Goal: Information Seeking & Learning: Check status

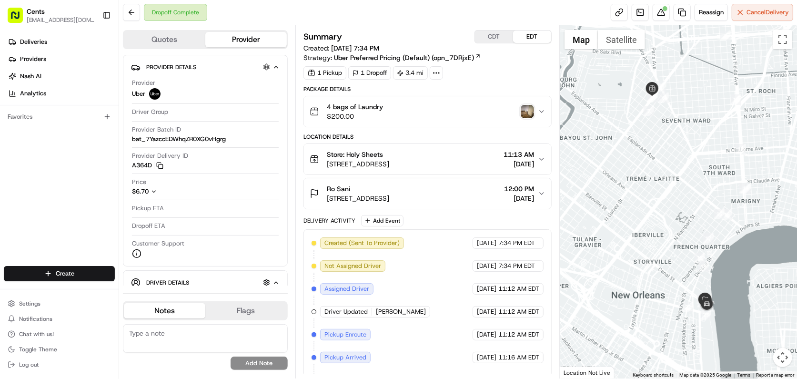
click at [24, 50] on ul "Deliveries Providers [PERSON_NAME] Analytics" at bounding box center [61, 67] width 115 height 67
click at [30, 38] on span "Deliveries" at bounding box center [33, 42] width 27 height 9
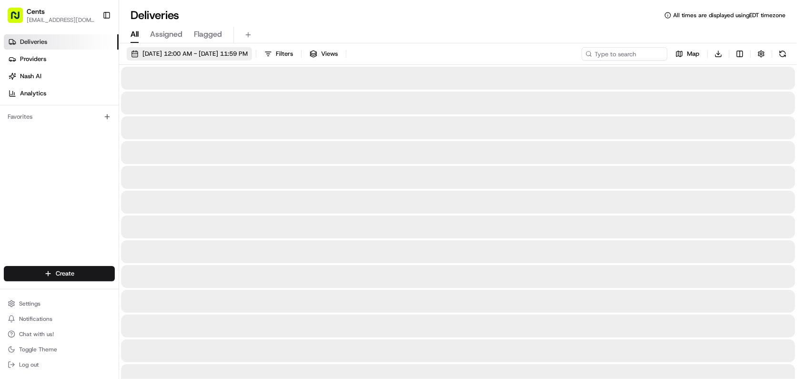
click at [168, 50] on span "[DATE] 12:00 AM - [DATE] 11:59 PM" at bounding box center [194, 54] width 105 height 9
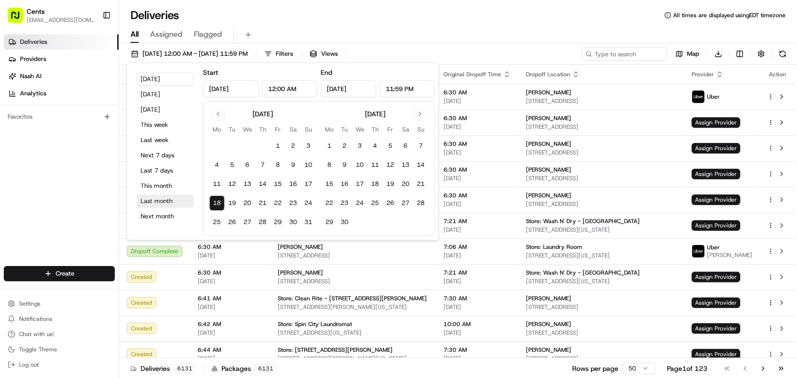
click at [154, 204] on button "Last month" at bounding box center [165, 200] width 57 height 13
type input "[DATE]"
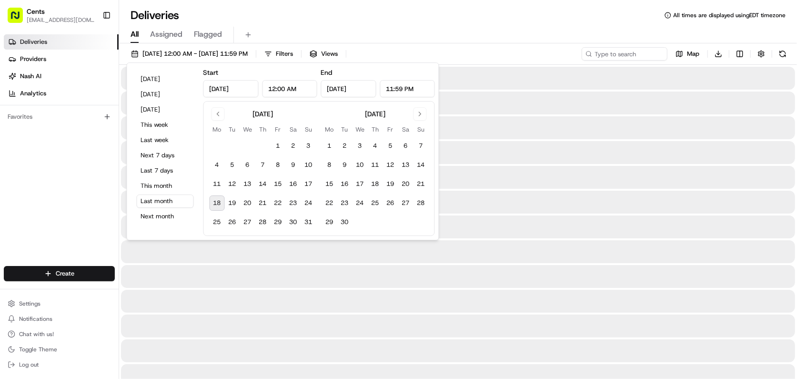
drag, startPoint x: 447, startPoint y: 12, endPoint x: 489, endPoint y: 22, distance: 43.1
click at [448, 12] on div "Deliveries All times are displayed using EDT timezone" at bounding box center [458, 15] width 678 height 15
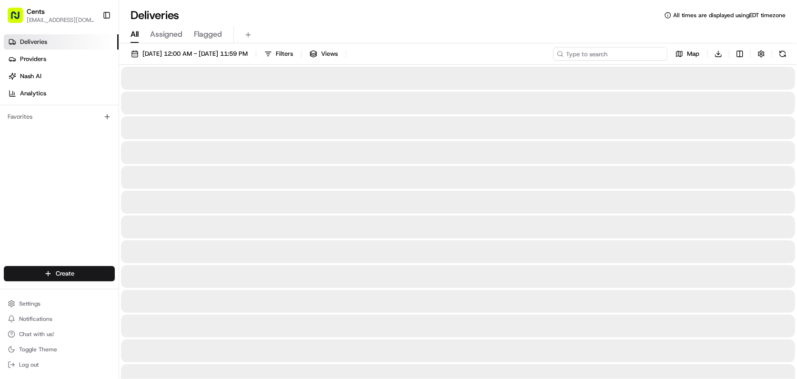
click at [630, 54] on input at bounding box center [610, 53] width 114 height 13
type input "416 clinton"
click at [639, 53] on input "416 clinton" at bounding box center [610, 53] width 114 height 13
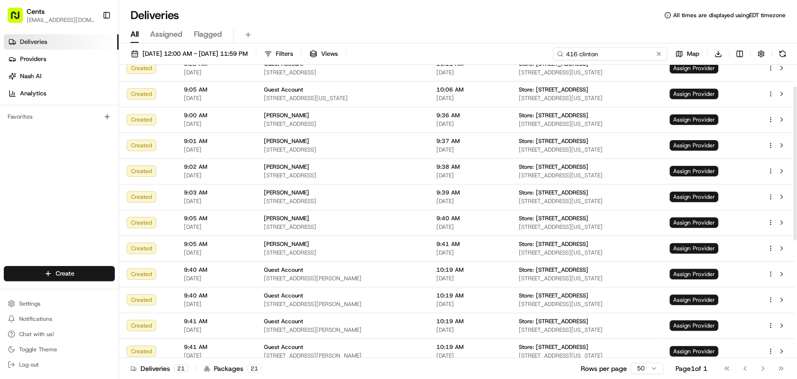
scroll to position [265, 0]
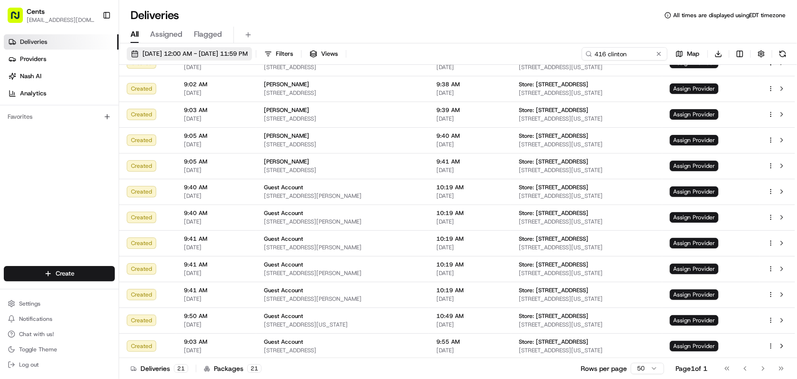
click at [166, 55] on span "[DATE] 12:00 AM - [DATE] 11:59 PM" at bounding box center [194, 54] width 105 height 9
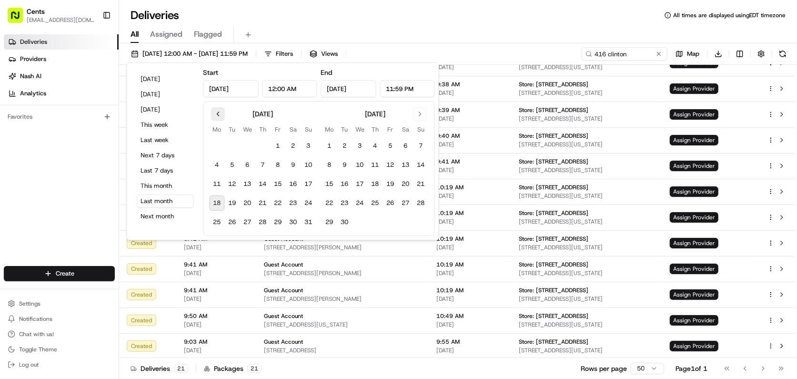
click at [217, 112] on button "Go to previous month" at bounding box center [217, 113] width 13 height 13
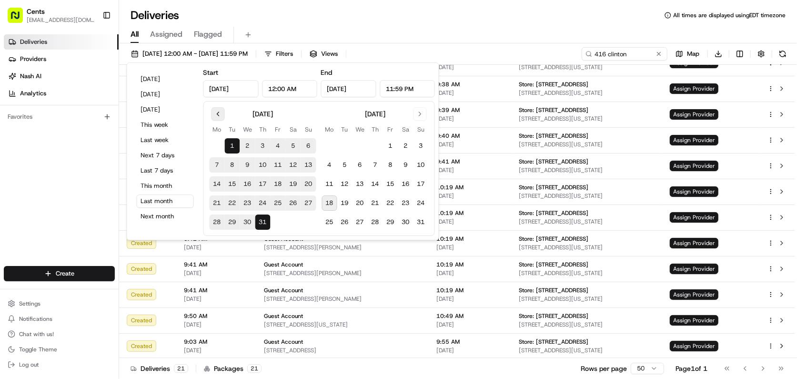
click at [218, 112] on button "Go to previous month" at bounding box center [217, 113] width 13 height 13
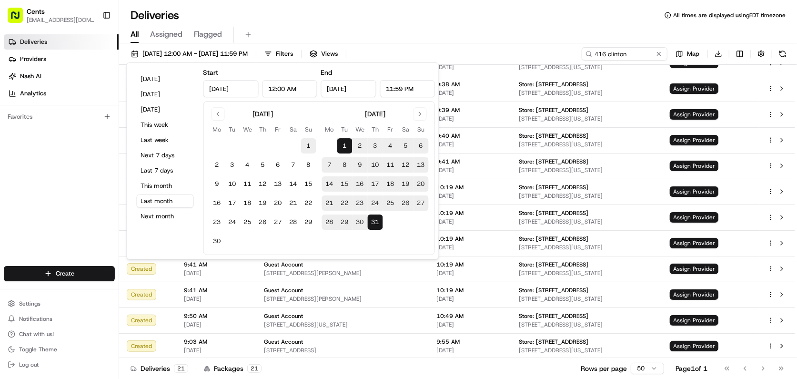
click at [310, 144] on button "1" at bounding box center [308, 145] width 15 height 15
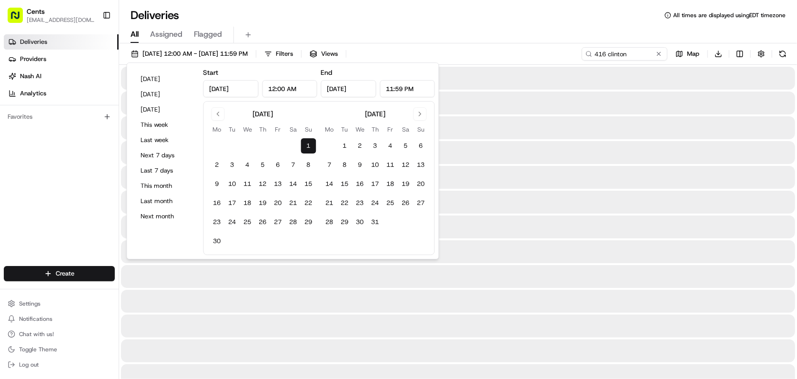
type input "[DATE]"
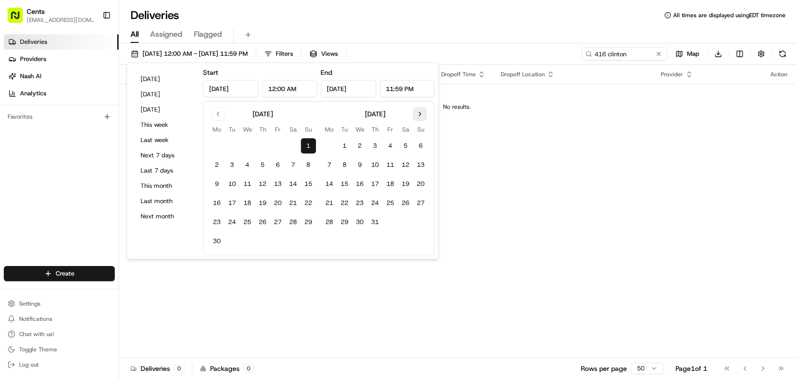
click at [424, 117] on button "Go to next month" at bounding box center [419, 113] width 13 height 13
click at [268, 220] on button "31" at bounding box center [262, 221] width 15 height 15
type input "[DATE]"
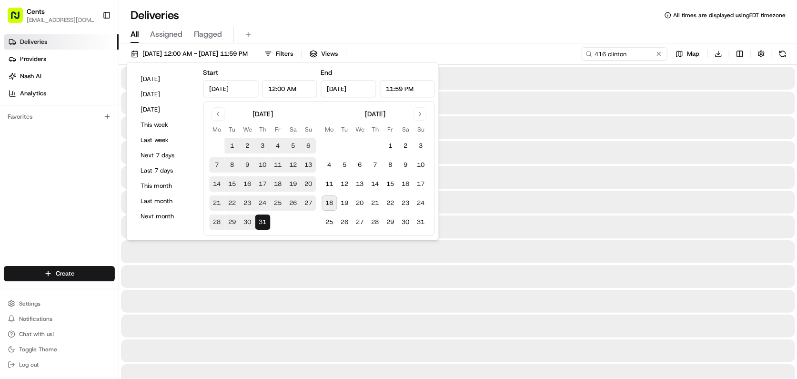
click at [454, 23] on div "All Assigned Flagged" at bounding box center [458, 33] width 678 height 20
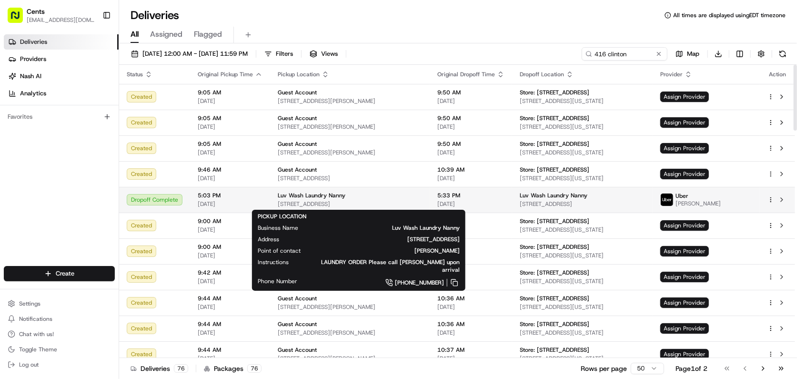
click at [422, 205] on span "[STREET_ADDRESS]" at bounding box center [350, 204] width 144 height 8
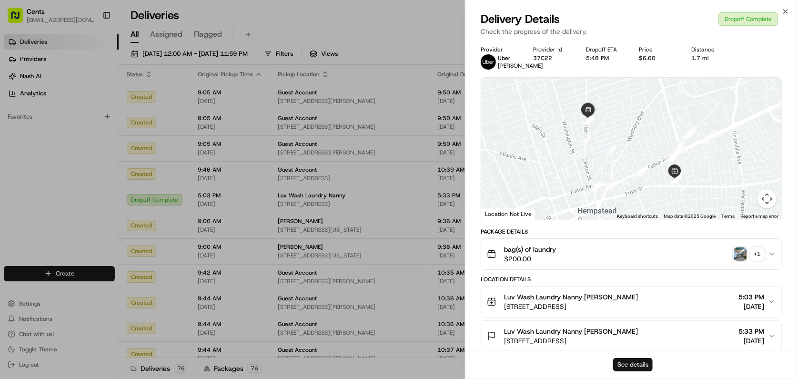
click at [633, 367] on button "See details" at bounding box center [633, 364] width 40 height 13
